Goal: Entertainment & Leisure: Consume media (video, audio)

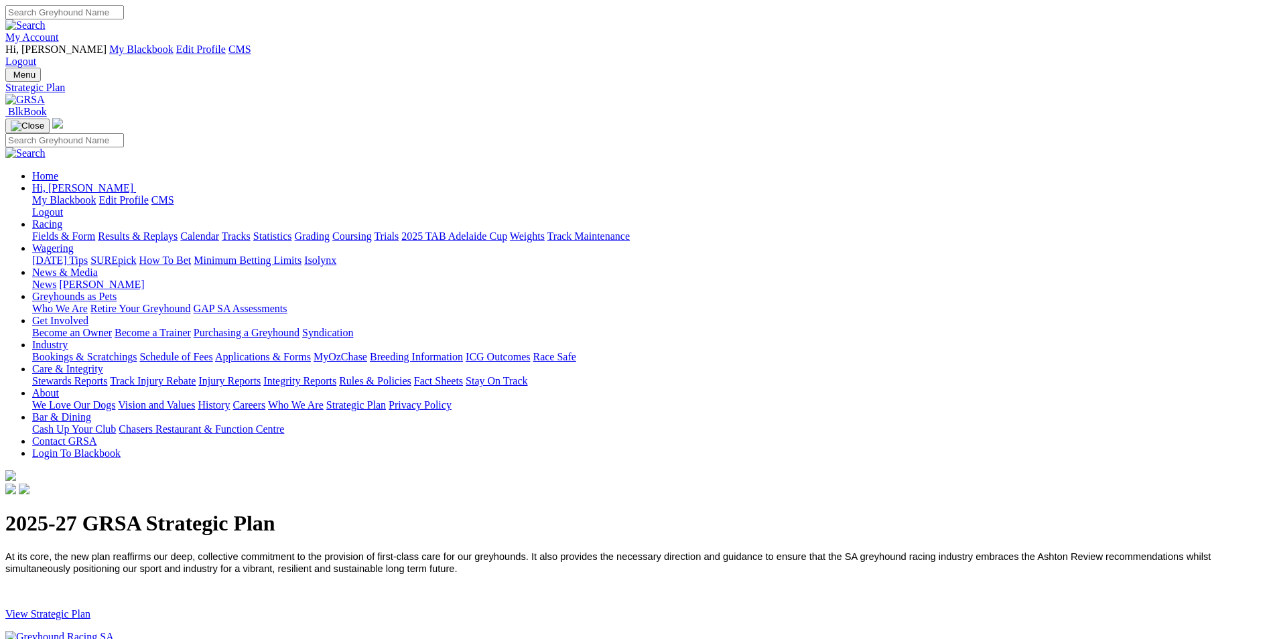
click at [90, 608] on link "View Strategic Plan" at bounding box center [47, 613] width 85 height 11
click at [178, 231] on link "Results & Replays" at bounding box center [138, 236] width 80 height 11
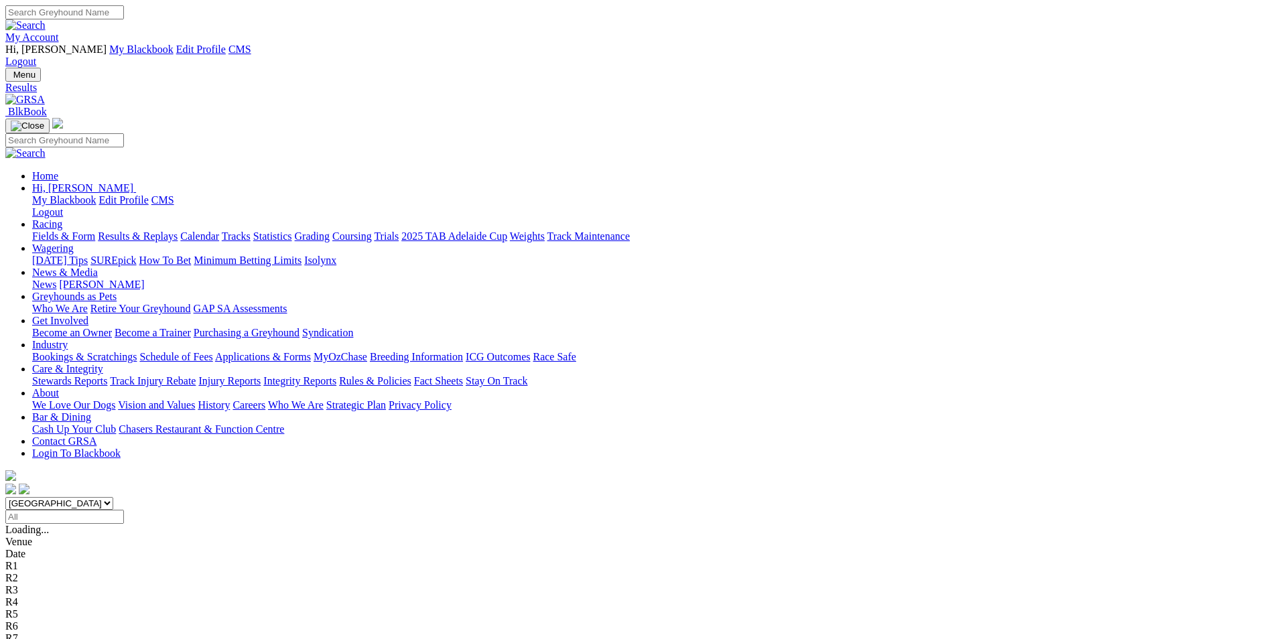
scroll to position [134, 0]
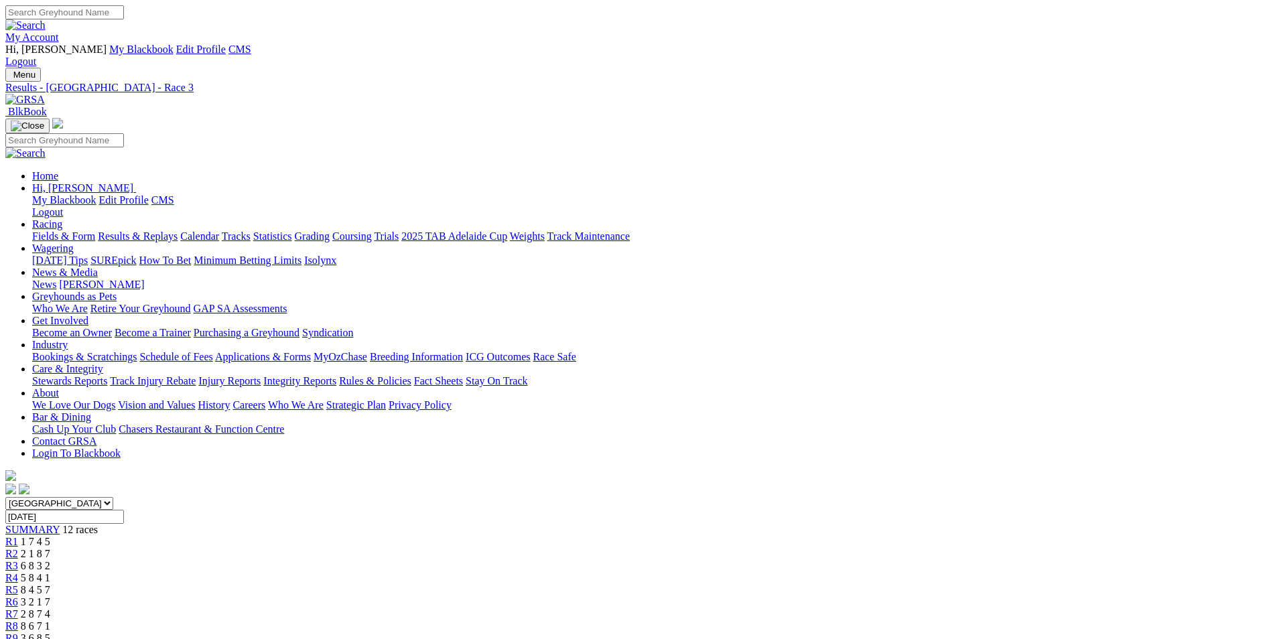
click at [512, 572] on div "R4 5 8 4 1" at bounding box center [635, 578] width 1260 height 12
click at [602, 584] on div "R5 8 4 5 7" at bounding box center [635, 590] width 1260 height 12
